Goal: Information Seeking & Learning: Learn about a topic

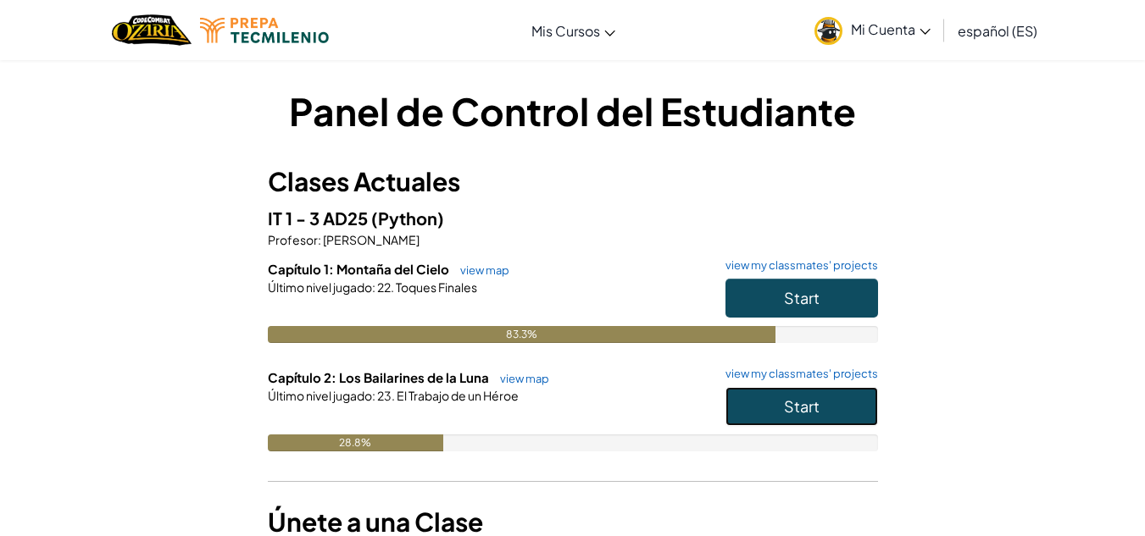
click at [753, 416] on button "Start" at bounding box center [801, 406] width 153 height 39
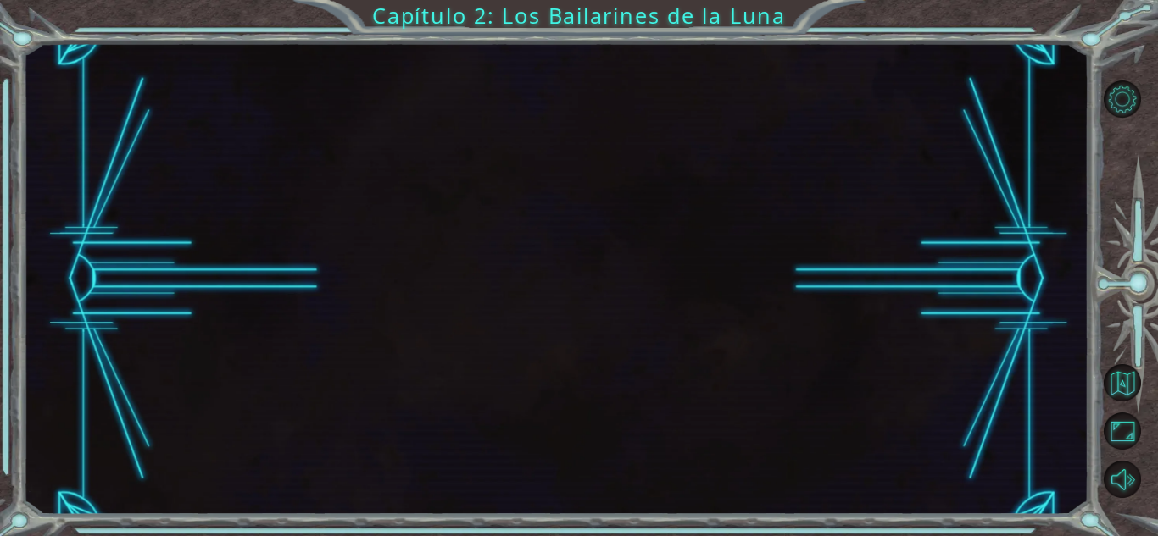
click at [798, 249] on div at bounding box center [555, 279] width 1065 height 472
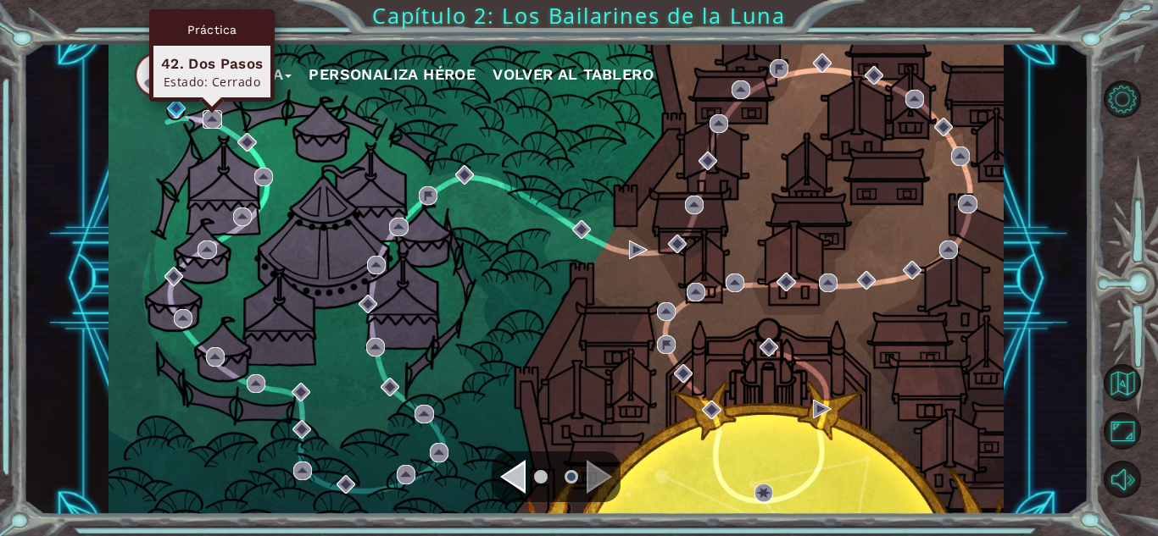
click at [206, 119] on img at bounding box center [212, 119] width 19 height 19
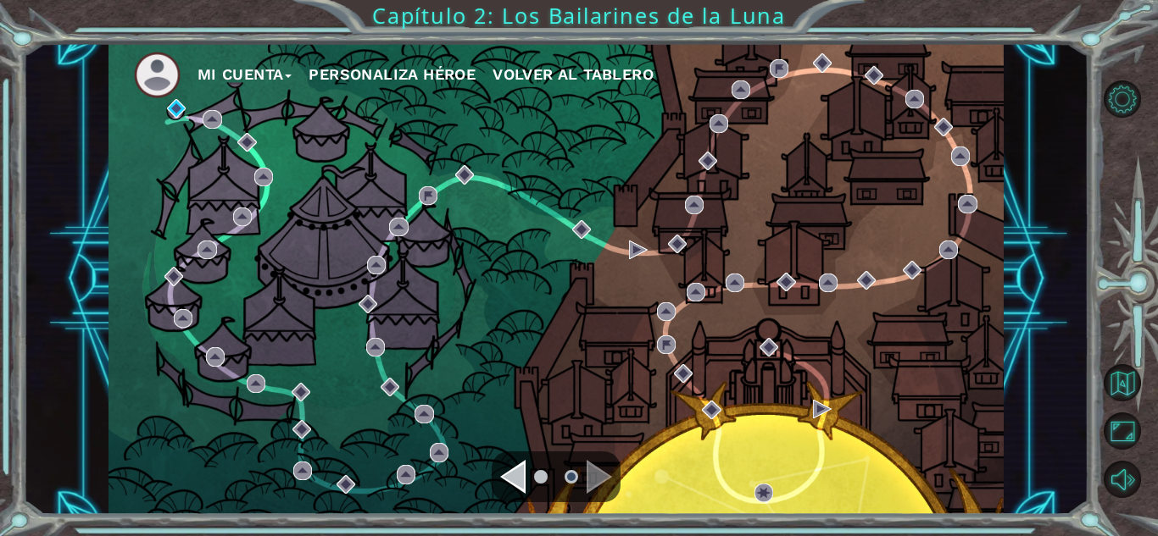
click at [511, 477] on div "Navigate to the previous page" at bounding box center [512, 477] width 25 height 34
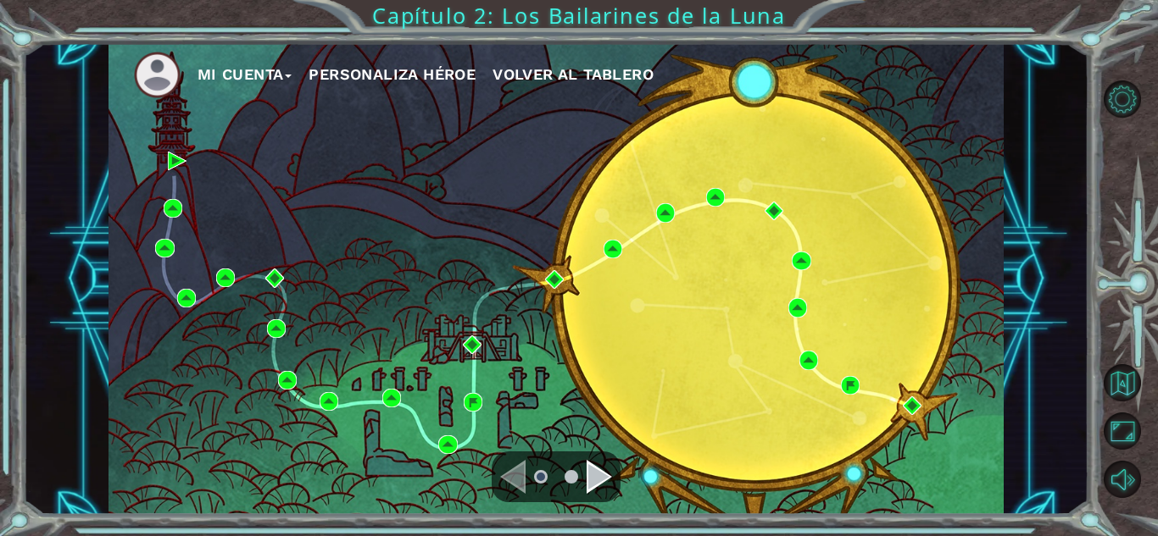
click at [573, 473] on li at bounding box center [571, 477] width 14 height 14
